Goal: Information Seeking & Learning: Learn about a topic

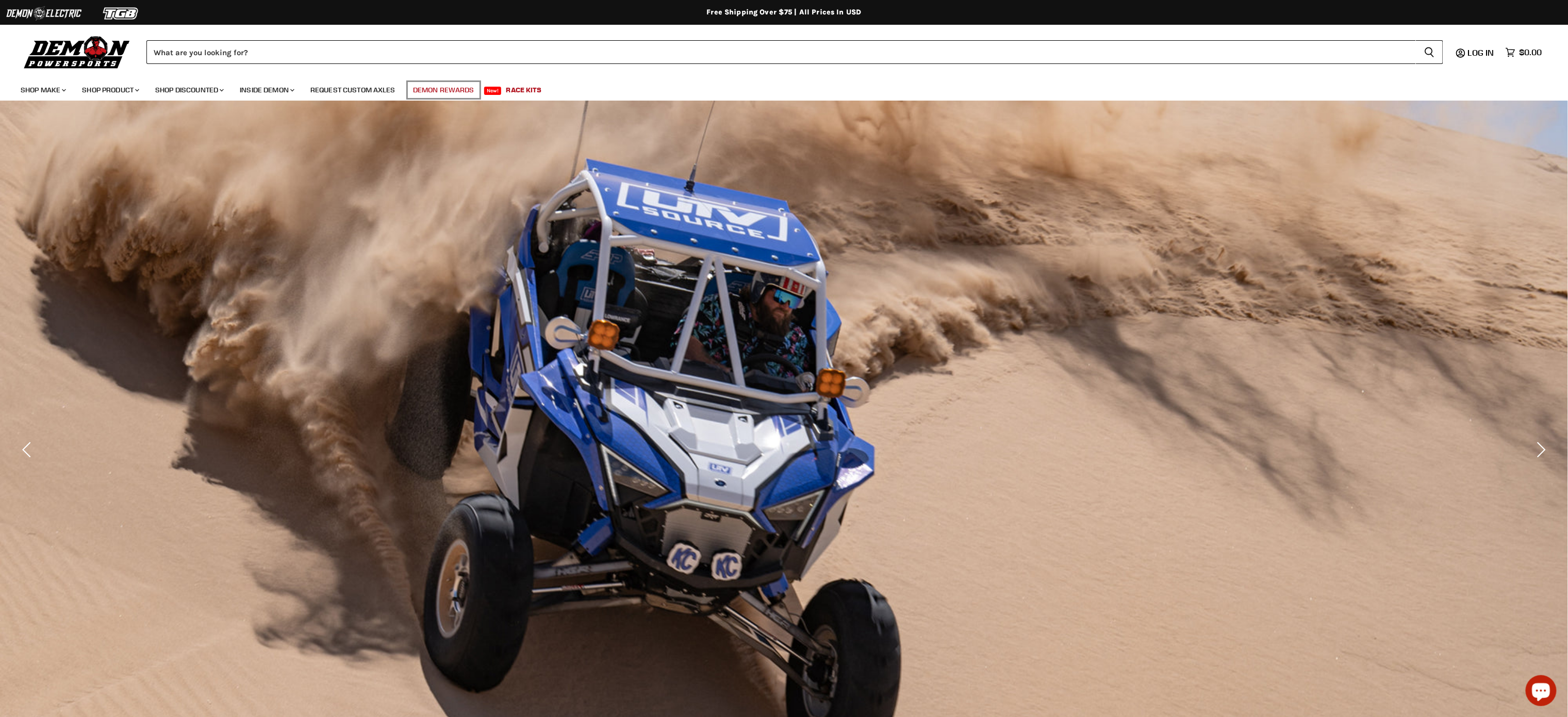
click at [441, 81] on link "Demon Rewards" at bounding box center [444, 90] width 77 height 22
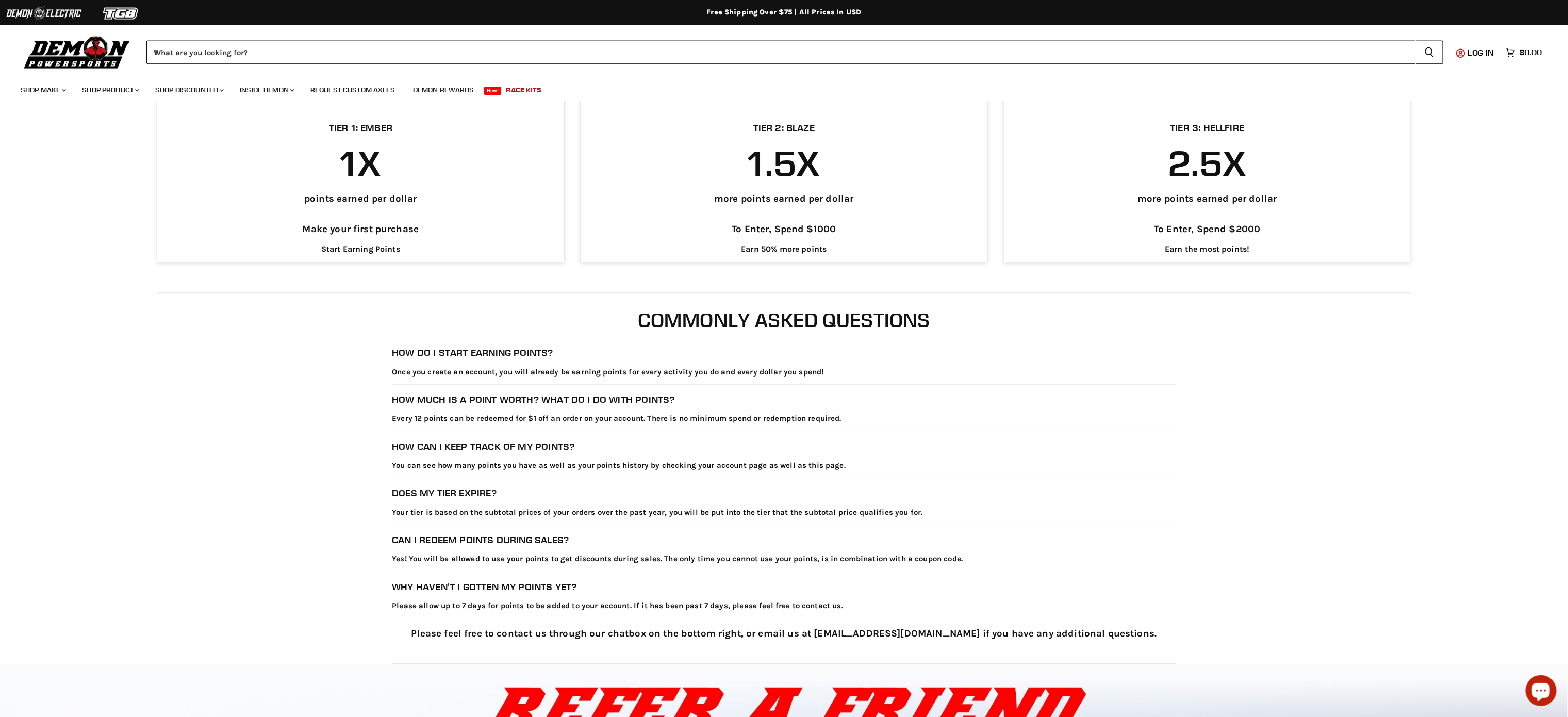
scroll to position [1834, 0]
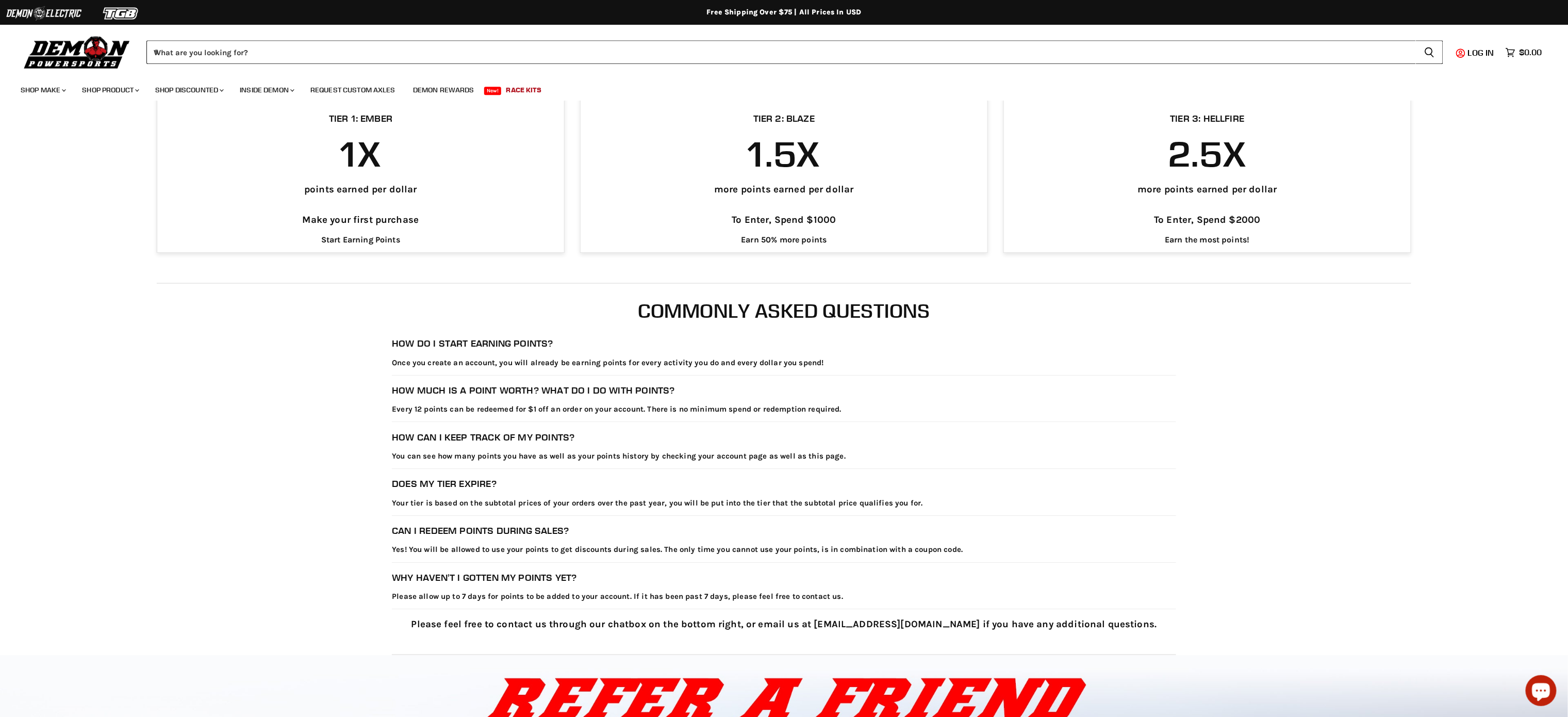
click at [451, 478] on h3 "Does my tier expire?" at bounding box center [783, 484] width 784 height 11
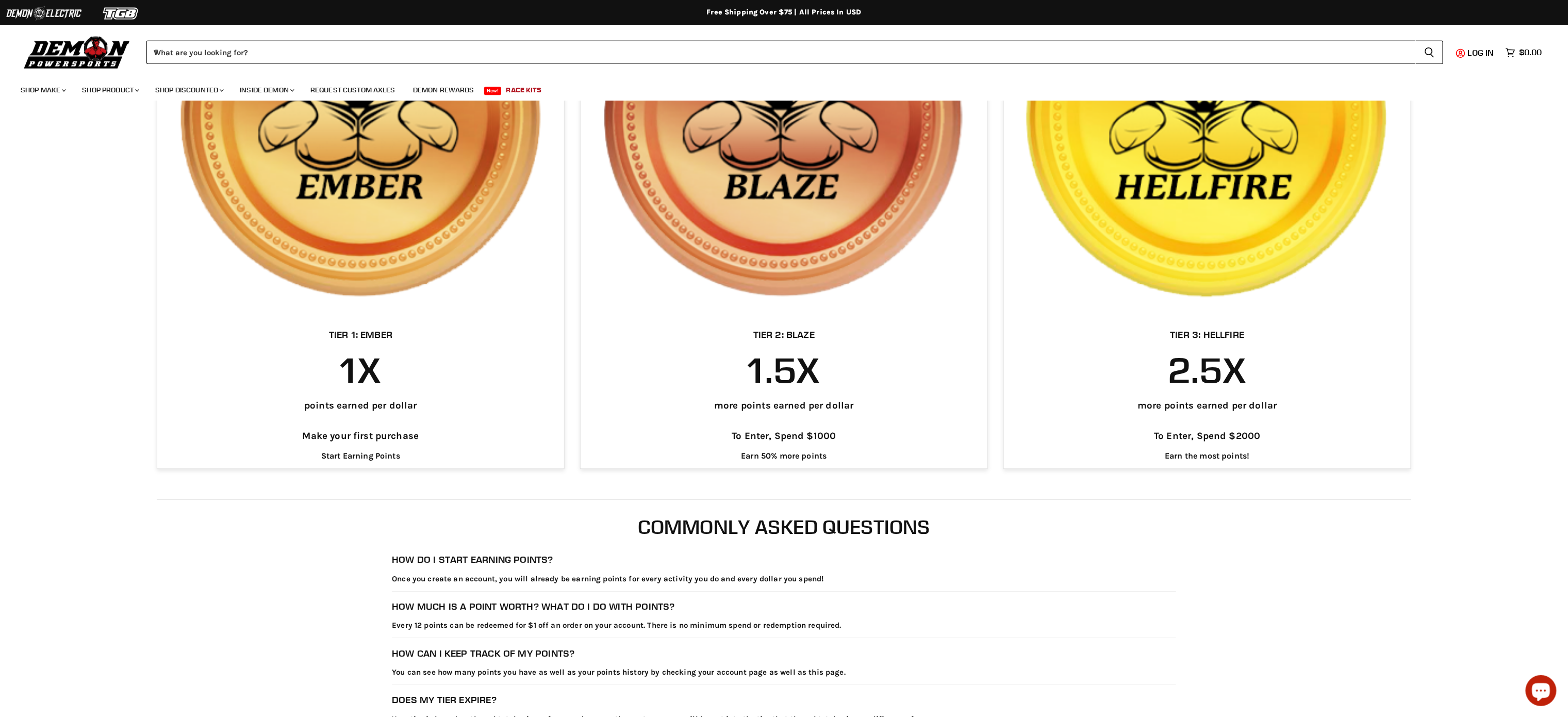
scroll to position [1614, 0]
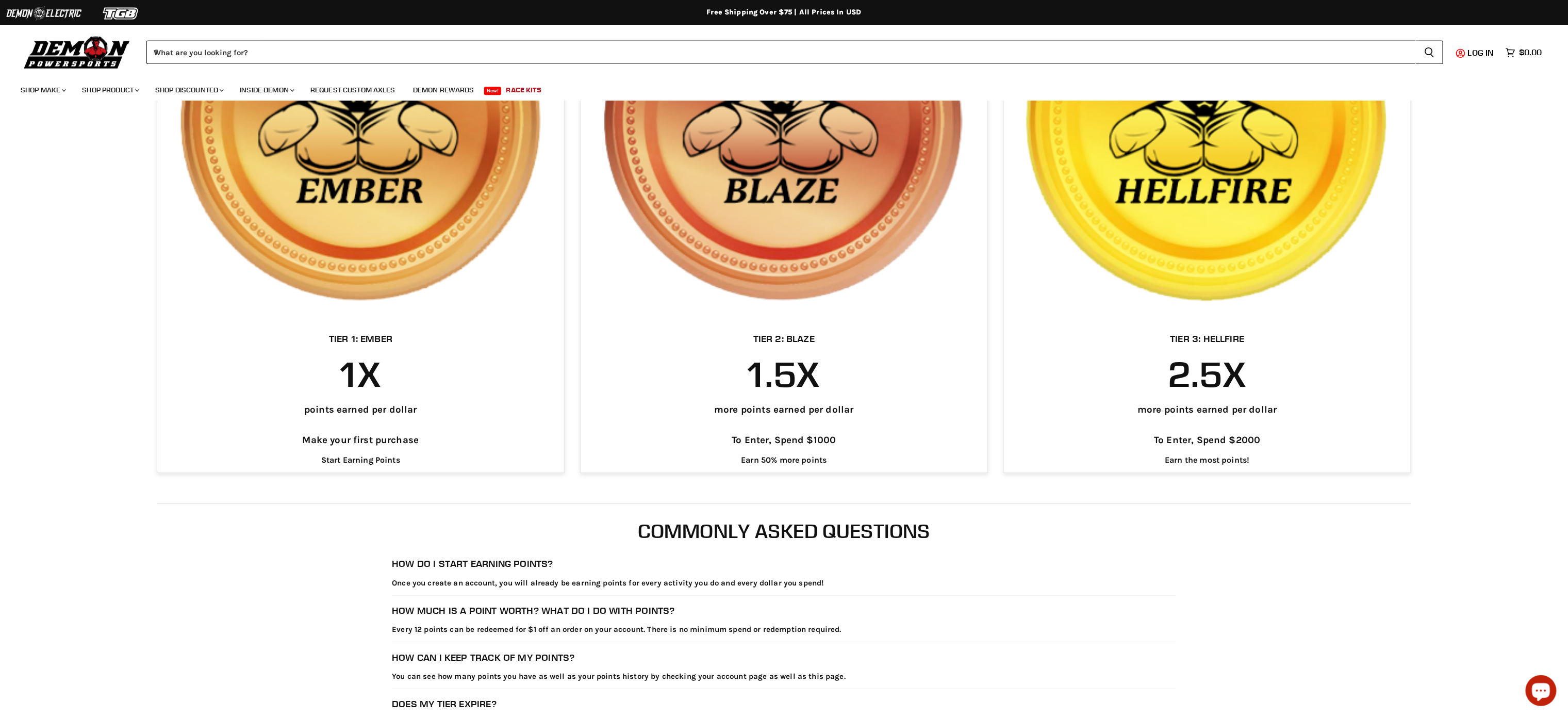
click at [802, 213] on img "Main content" at bounding box center [784, 120] width 407 height 407
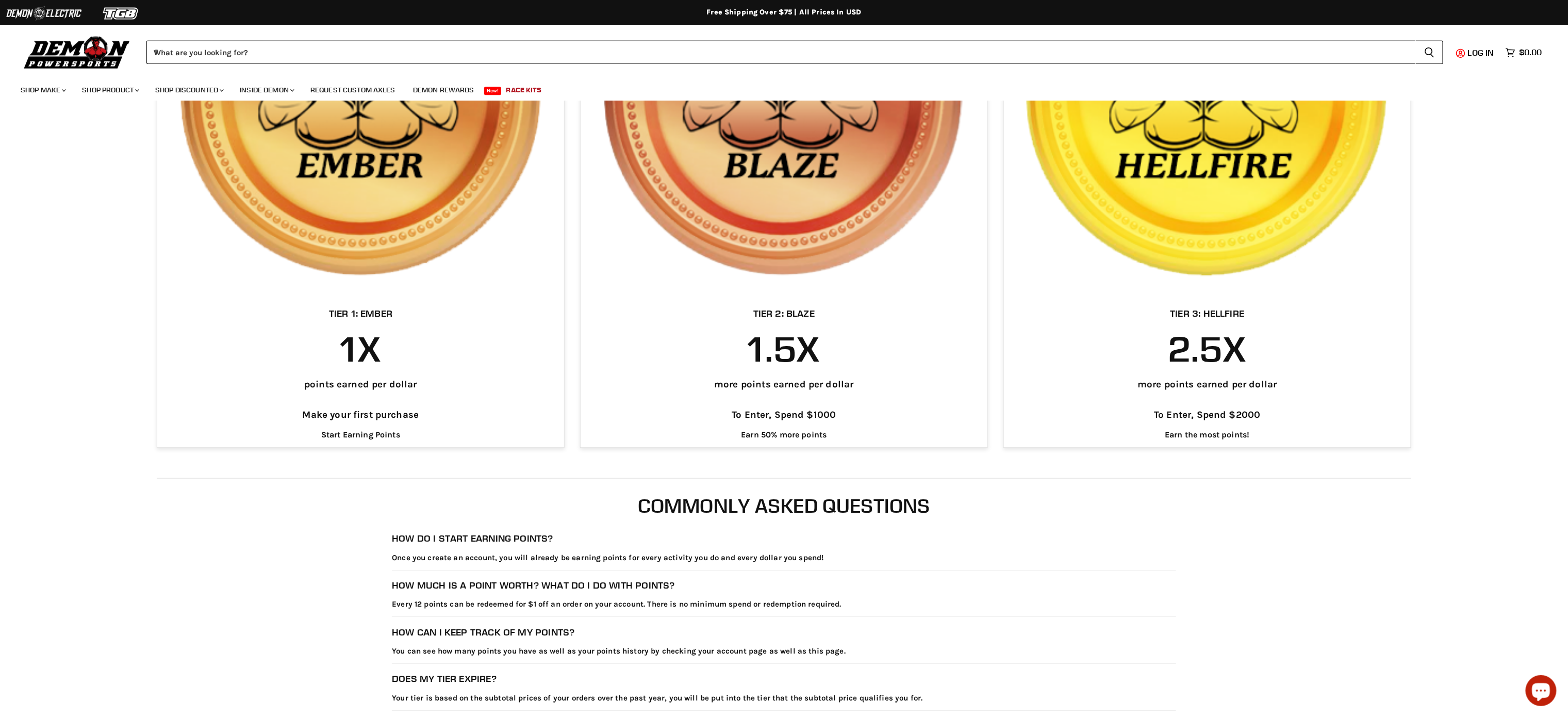
scroll to position [1641, 0]
